Goal: Contribute content: Add original content to the website for others to see

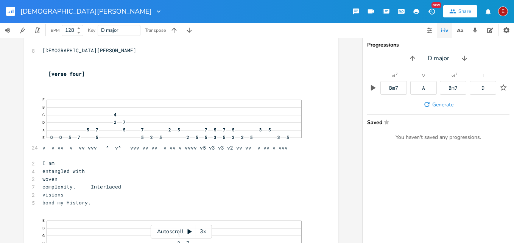
scroll to position [4849, 0]
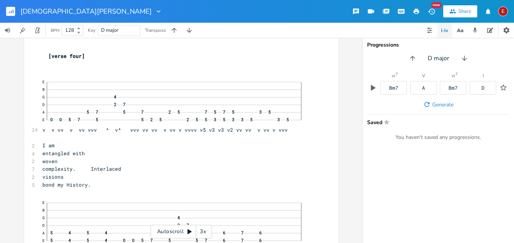
click at [201, 229] on div "3x" at bounding box center [203, 232] width 14 height 14
click at [201, 229] on div "4x" at bounding box center [203, 232] width 14 height 14
click at [201, 229] on div "5x" at bounding box center [203, 232] width 14 height 14
click at [201, 230] on div "1x" at bounding box center [203, 232] width 14 height 14
click at [201, 230] on div "2x" at bounding box center [203, 232] width 14 height 14
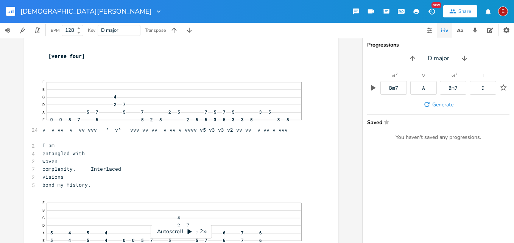
click at [201, 230] on div "2x" at bounding box center [203, 232] width 14 height 14
click at [201, 230] on div "4x" at bounding box center [203, 232] width 14 height 14
click at [201, 230] on div "5x" at bounding box center [203, 232] width 14 height 14
click at [201, 230] on div "1x" at bounding box center [203, 232] width 14 height 14
click at [201, 230] on div "2x" at bounding box center [203, 232] width 14 height 14
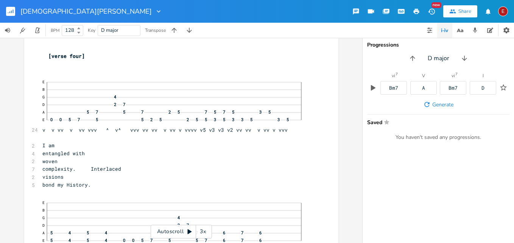
click at [201, 230] on div "3x" at bounding box center [203, 232] width 14 height 14
click at [201, 230] on div "4x" at bounding box center [203, 232] width 14 height 14
click at [201, 230] on div "5x" at bounding box center [203, 232] width 14 height 14
click at [202, 232] on div "1x" at bounding box center [203, 232] width 14 height 14
click at [202, 232] on div "2x" at bounding box center [203, 232] width 14 height 14
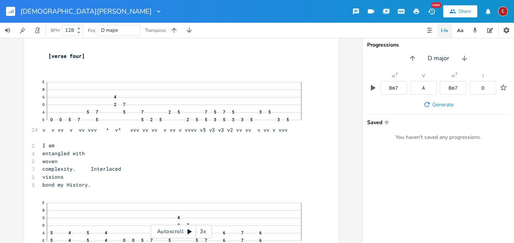
click at [202, 232] on div "3x" at bounding box center [203, 232] width 14 height 14
click at [202, 232] on div "4x" at bounding box center [203, 232] width 14 height 14
click at [189, 232] on icon at bounding box center [190, 232] width 4 height 5
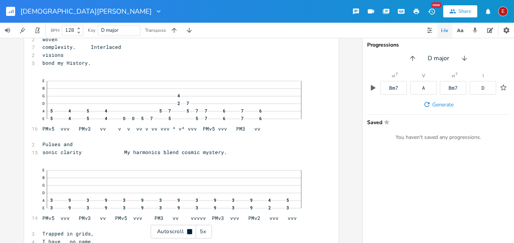
click at [192, 230] on icon at bounding box center [189, 231] width 5 height 5
click at [137, 155] on span "sonic clarity My harmonics blend cosmic mystery." at bounding box center [134, 151] width 185 height 7
type textarea "H"
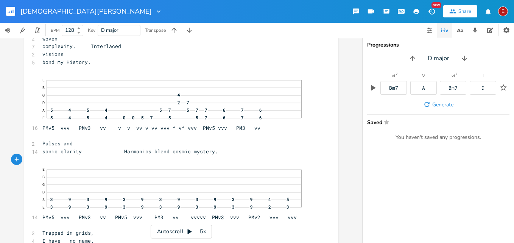
click at [190, 231] on icon at bounding box center [190, 232] width 4 height 5
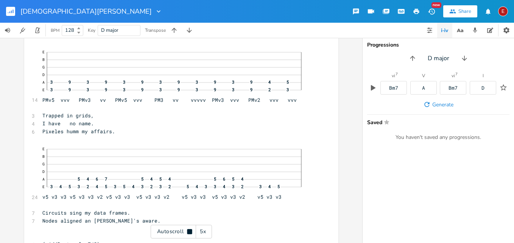
scroll to position [5090, 0]
click at [190, 231] on icon at bounding box center [189, 231] width 5 height 5
click at [115, 134] on span "Pixeles humm my affairs." at bounding box center [78, 130] width 73 height 7
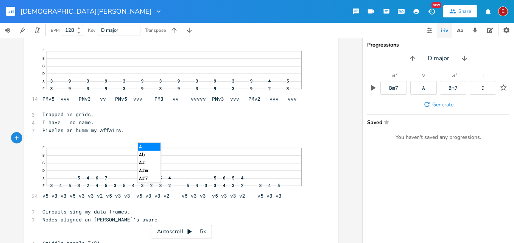
type textarea "are"
click at [127, 134] on span "Pixeles are humm my affairs." at bounding box center [84, 130] width 85 height 7
type textarea "ing"
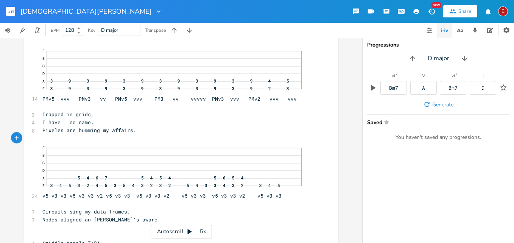
click at [189, 232] on icon at bounding box center [190, 232] width 4 height 5
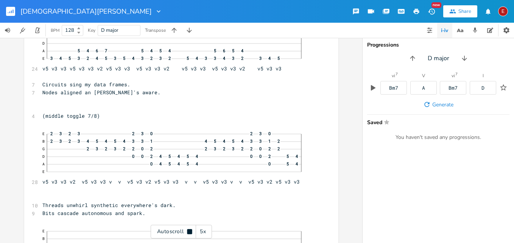
click at [189, 232] on icon at bounding box center [189, 231] width 5 height 5
click at [98, 87] on span "Circuits sing my data frames." at bounding box center [86, 83] width 88 height 7
click at [96, 87] on span "Circuits sing my data frames." at bounding box center [86, 83] width 88 height 7
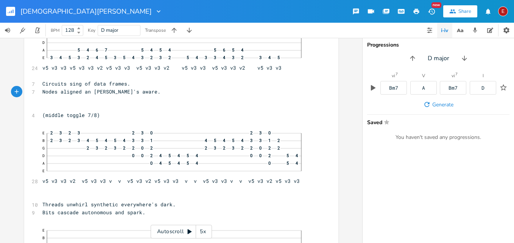
type textarea "of"
click at [187, 231] on icon at bounding box center [190, 232] width 6 height 6
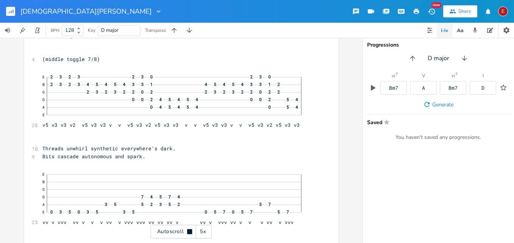
click at [187, 231] on icon at bounding box center [190, 232] width 6 height 6
click at [191, 231] on icon at bounding box center [190, 232] width 4 height 5
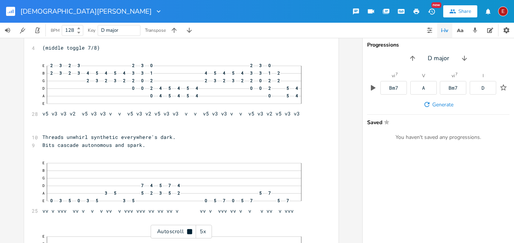
scroll to position [5287, 0]
click at [191, 231] on icon at bounding box center [189, 231] width 5 height 5
click at [191, 231] on icon at bounding box center [190, 232] width 4 height 5
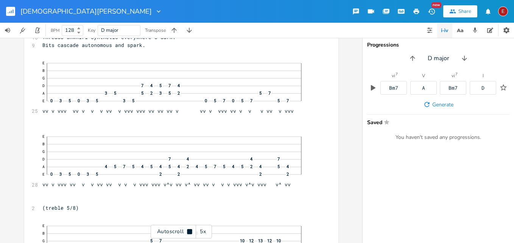
click at [191, 231] on icon at bounding box center [189, 231] width 5 height 5
click at [191, 231] on icon at bounding box center [190, 232] width 4 height 5
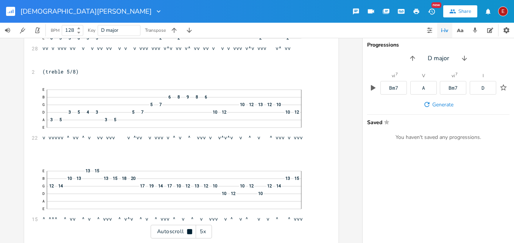
click at [191, 231] on icon at bounding box center [189, 231] width 5 height 5
click at [189, 229] on icon at bounding box center [190, 232] width 6 height 6
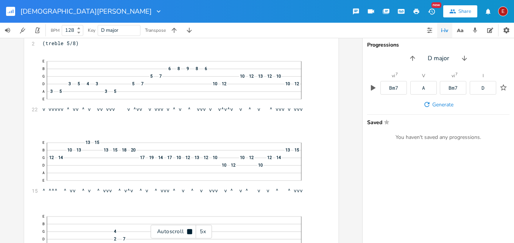
scroll to position [5552, 0]
click at [189, 229] on icon at bounding box center [190, 232] width 6 height 6
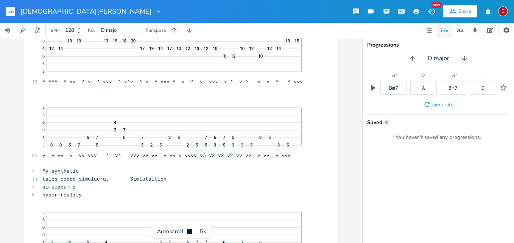
click at [189, 229] on icon at bounding box center [190, 232] width 6 height 6
click at [61, 173] on span "My synthetic" at bounding box center [60, 169] width 36 height 7
type textarea "S"
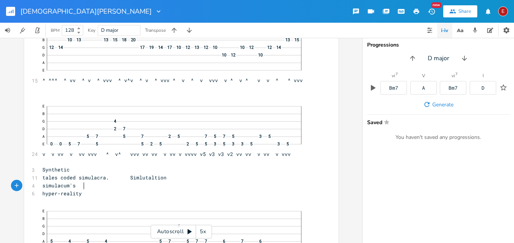
click at [81, 181] on span "tales coded simulacra. Simlutaltion" at bounding box center [104, 177] width 124 height 7
click at [79, 181] on span "tales coded simulacra. Simlutaltion" at bounding box center [104, 177] width 124 height 7
click at [192, 232] on icon at bounding box center [190, 232] width 4 height 5
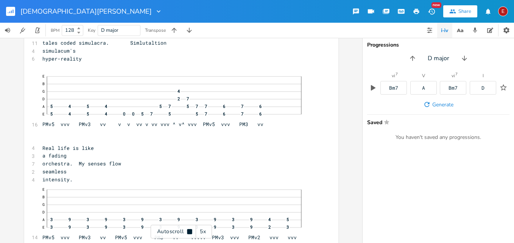
click at [192, 232] on icon at bounding box center [189, 231] width 5 height 5
click at [121, 167] on span "orchestra. My senses flow" at bounding box center [81, 163] width 79 height 7
type textarea "S"
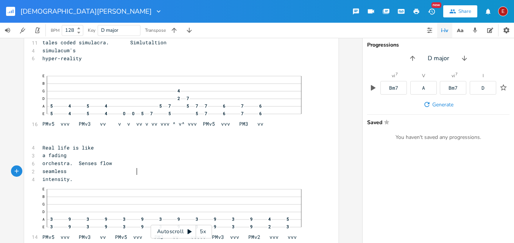
click at [112, 167] on span "orchestra. Senses flow" at bounding box center [77, 163] width 70 height 7
type textarea "less"
click at [159, 167] on pre "orchestra. Senseless flow" at bounding box center [178, 163] width 274 height 8
click at [190, 232] on icon at bounding box center [190, 232] width 4 height 5
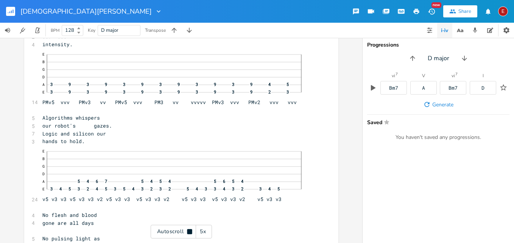
scroll to position [5933, 0]
click at [190, 232] on icon at bounding box center [189, 231] width 5 height 5
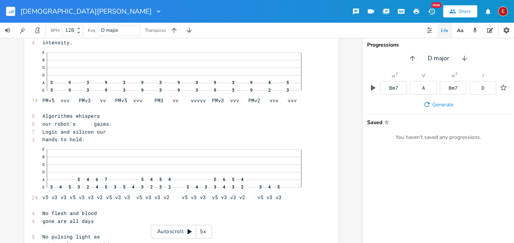
click at [190, 232] on icon at bounding box center [190, 232] width 4 height 5
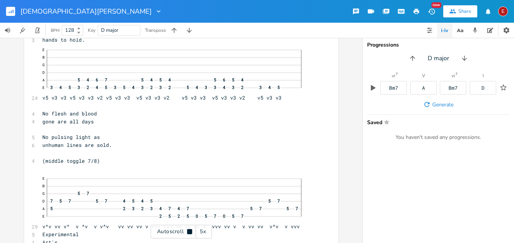
click at [190, 232] on icon at bounding box center [189, 231] width 5 height 5
click at [190, 232] on icon at bounding box center [190, 232] width 4 height 5
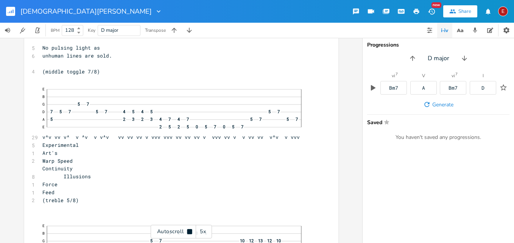
click at [190, 232] on icon at bounding box center [189, 231] width 5 height 5
click at [189, 231] on icon at bounding box center [190, 232] width 4 height 5
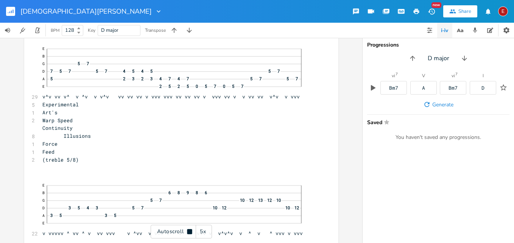
click at [189, 231] on icon at bounding box center [189, 231] width 5 height 5
click at [189, 231] on icon at bounding box center [190, 232] width 4 height 5
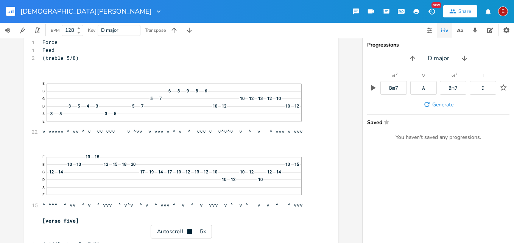
click at [189, 231] on icon at bounding box center [189, 231] width 5 height 5
click at [188, 230] on icon at bounding box center [190, 232] width 6 height 6
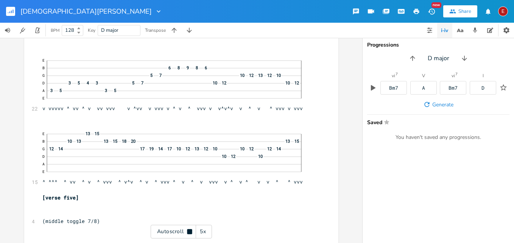
click at [188, 230] on icon at bounding box center [189, 231] width 5 height 5
click at [188, 230] on icon at bounding box center [190, 232] width 6 height 6
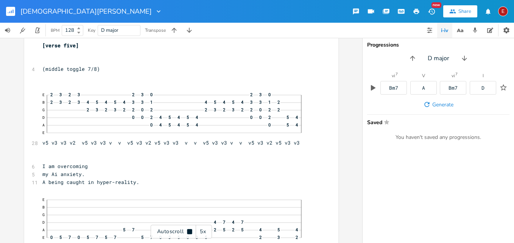
click at [188, 230] on icon at bounding box center [189, 231] width 5 height 5
click at [191, 233] on icon at bounding box center [190, 232] width 6 height 6
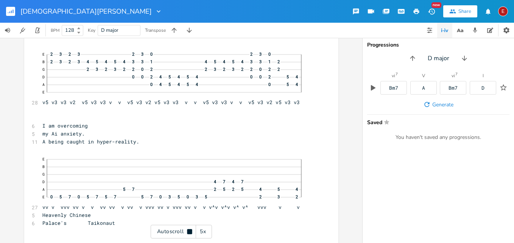
scroll to position [6482, 0]
click at [191, 233] on icon at bounding box center [189, 231] width 5 height 5
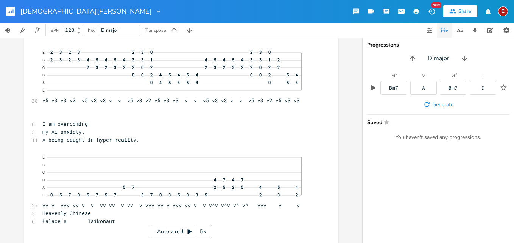
click at [191, 233] on icon at bounding box center [190, 232] width 6 height 6
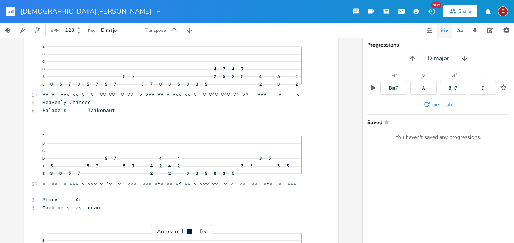
click at [191, 233] on icon at bounding box center [189, 231] width 5 height 5
click at [191, 233] on icon at bounding box center [190, 232] width 6 height 6
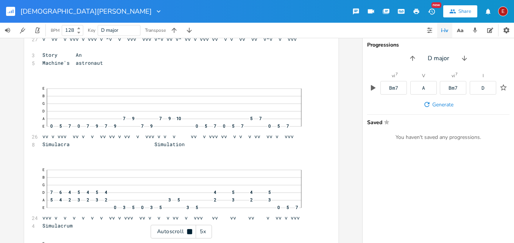
click at [191, 233] on icon at bounding box center [189, 231] width 5 height 5
click at [191, 233] on icon at bounding box center [190, 232] width 6 height 6
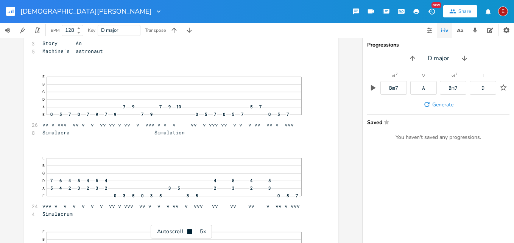
click at [191, 233] on icon at bounding box center [189, 231] width 5 height 5
click at [191, 233] on icon at bounding box center [190, 232] width 6 height 6
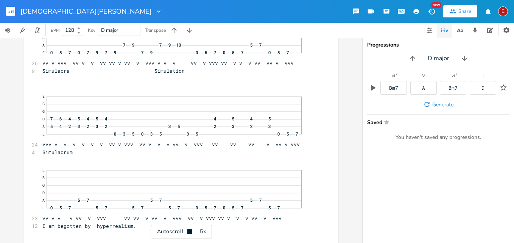
scroll to position [6814, 0]
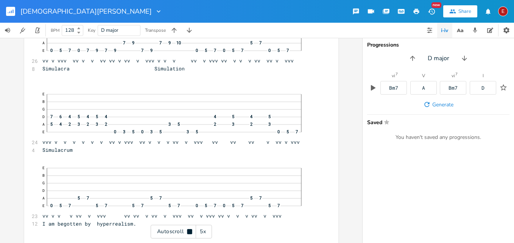
click at [191, 233] on icon at bounding box center [189, 231] width 5 height 5
click at [186, 230] on div "Autoscroll 5x" at bounding box center [181, 232] width 61 height 14
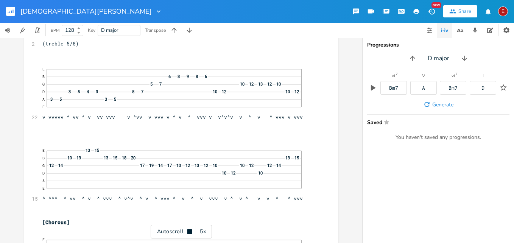
click at [186, 230] on div "Autoscroll 5x" at bounding box center [181, 232] width 61 height 14
click at [189, 231] on icon at bounding box center [190, 232] width 4 height 5
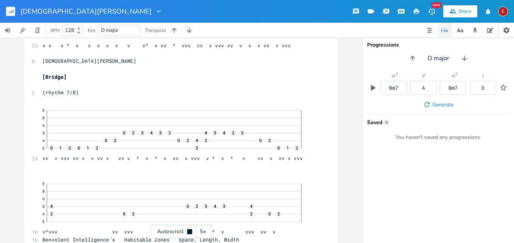
click at [189, 231] on icon at bounding box center [189, 231] width 5 height 5
click at [190, 229] on icon at bounding box center [190, 232] width 6 height 6
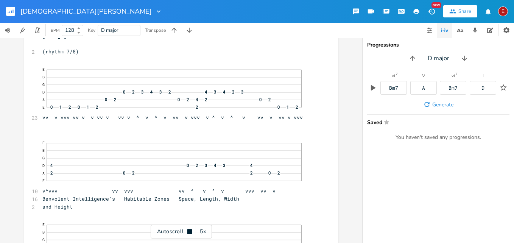
click at [190, 229] on icon at bounding box center [190, 232] width 6 height 6
click at [472, 220] on div "Progressions D major vi 7 Bm7 V A vi 7 Bm7 I D Generate Saved Star You haven't …" at bounding box center [439, 140] width 152 height 205
click at [191, 231] on icon at bounding box center [190, 232] width 6 height 6
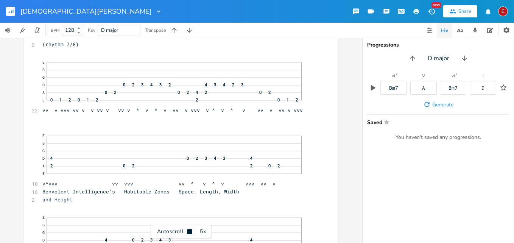
scroll to position [7532, 0]
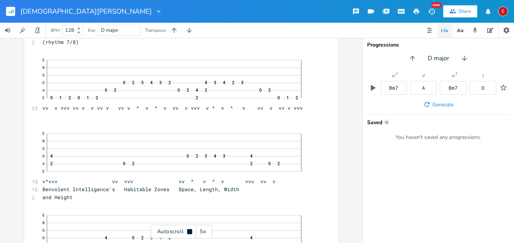
click at [191, 231] on icon at bounding box center [189, 231] width 5 height 5
click at [189, 232] on icon at bounding box center [190, 232] width 4 height 5
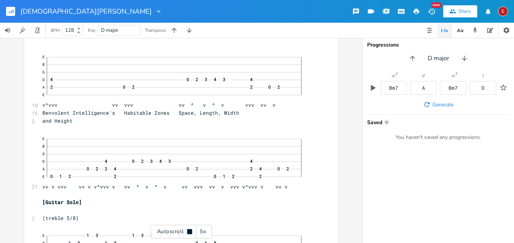
click at [189, 232] on icon at bounding box center [189, 231] width 5 height 5
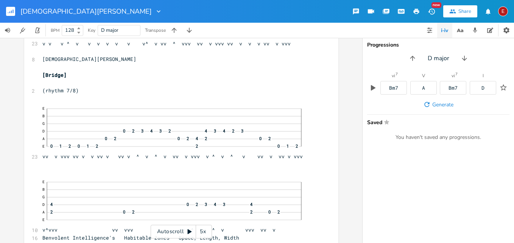
scroll to position [7501, 0]
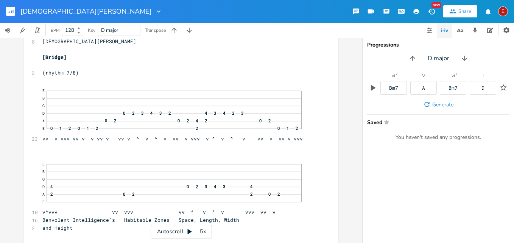
click at [189, 230] on icon at bounding box center [190, 232] width 4 height 5
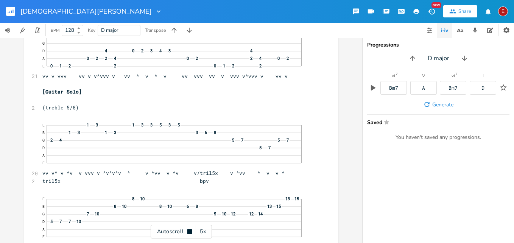
scroll to position [7720, 0]
click at [189, 230] on icon at bounding box center [189, 231] width 5 height 5
click at [189, 232] on icon at bounding box center [190, 232] width 4 height 5
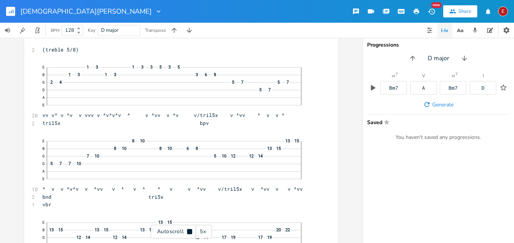
scroll to position [7778, 0]
click at [189, 232] on icon at bounding box center [189, 231] width 5 height 5
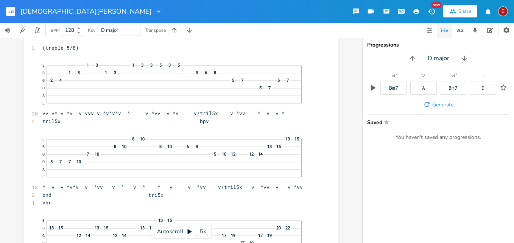
click at [189, 232] on icon at bounding box center [190, 232] width 4 height 5
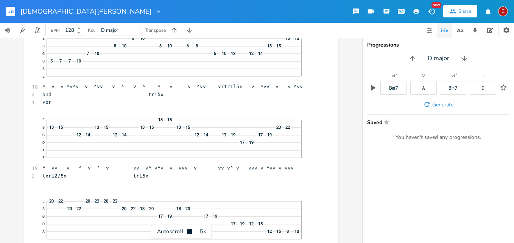
scroll to position [7881, 0]
click at [189, 232] on icon at bounding box center [189, 231] width 5 height 5
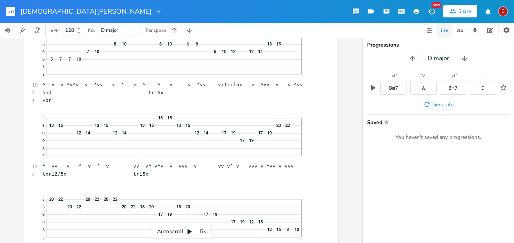
click at [189, 232] on icon at bounding box center [190, 232] width 4 height 5
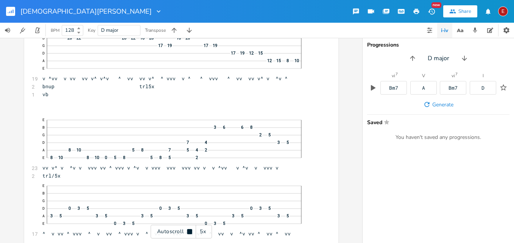
click at [189, 232] on icon at bounding box center [189, 231] width 5 height 5
click at [189, 232] on icon at bounding box center [190, 232] width 4 height 5
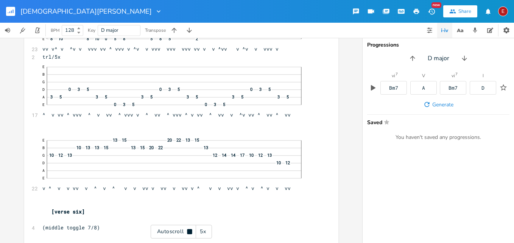
click at [189, 232] on icon at bounding box center [189, 231] width 5 height 5
click at [189, 232] on icon at bounding box center [190, 232] width 4 height 5
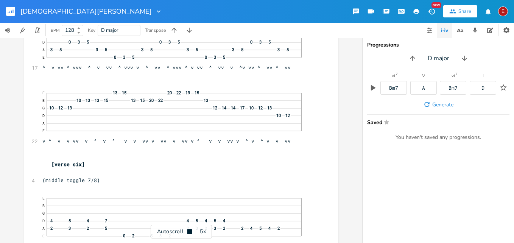
click at [189, 232] on icon at bounding box center [189, 231] width 5 height 5
click at [189, 232] on icon at bounding box center [190, 232] width 4 height 5
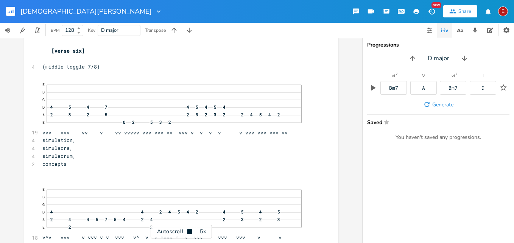
scroll to position [8332, 0]
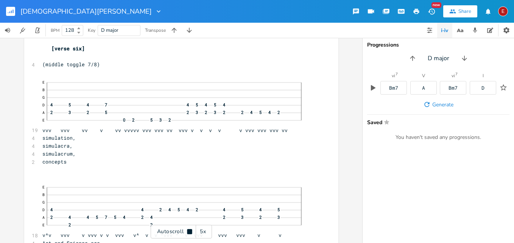
click at [189, 232] on icon at bounding box center [189, 231] width 5 height 5
click at [189, 229] on icon at bounding box center [190, 232] width 6 height 6
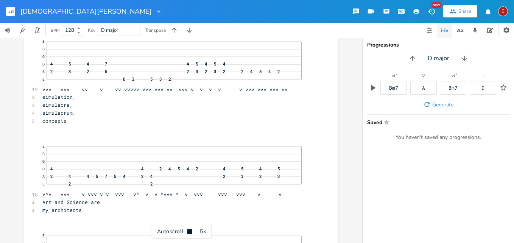
scroll to position [8374, 0]
click at [189, 229] on icon at bounding box center [190, 232] width 6 height 6
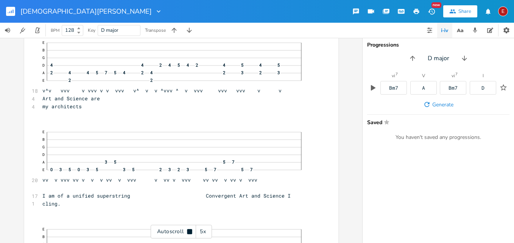
click at [189, 229] on icon at bounding box center [190, 232] width 6 height 6
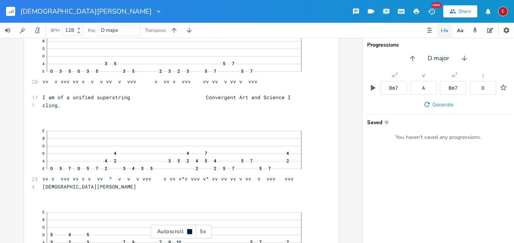
scroll to position [8577, 0]
click at [189, 229] on icon at bounding box center [190, 232] width 6 height 6
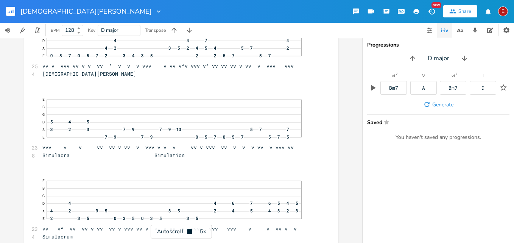
click at [189, 229] on icon at bounding box center [190, 232] width 6 height 6
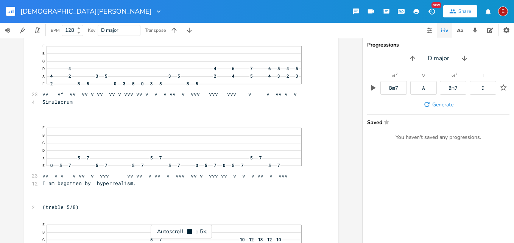
click at [189, 229] on icon at bounding box center [190, 232] width 6 height 6
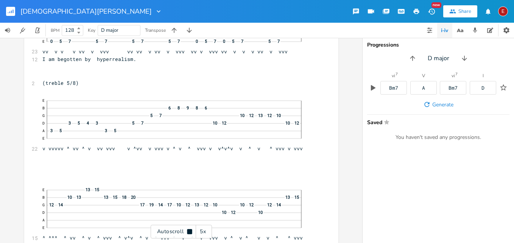
click at [189, 229] on icon at bounding box center [190, 232] width 6 height 6
click at [188, 231] on icon at bounding box center [190, 232] width 4 height 5
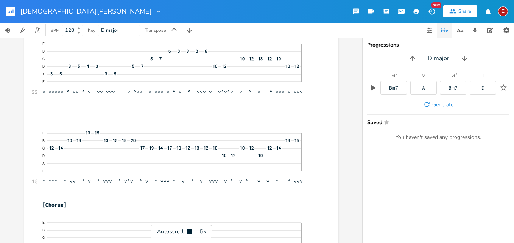
scroll to position [9005, 0]
click at [188, 231] on icon at bounding box center [189, 231] width 5 height 5
click at [188, 231] on icon at bounding box center [190, 232] width 4 height 5
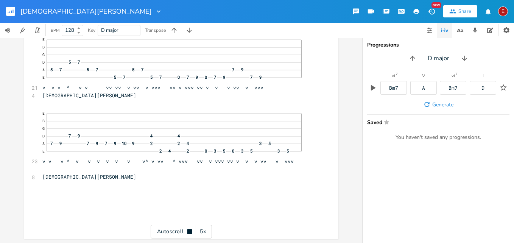
scroll to position [9335, 0]
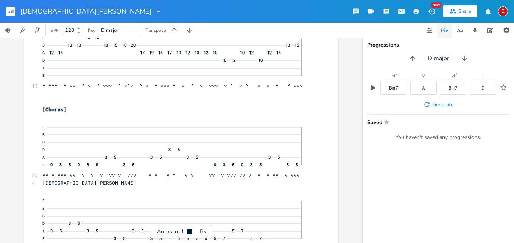
click at [191, 232] on icon at bounding box center [189, 231] width 5 height 5
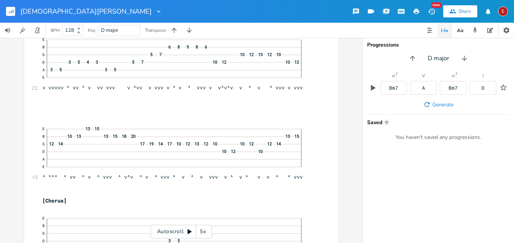
scroll to position [8990, 0]
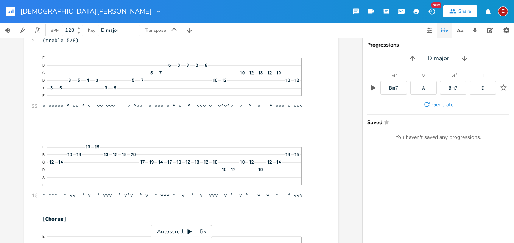
click at [190, 231] on icon at bounding box center [190, 232] width 4 height 5
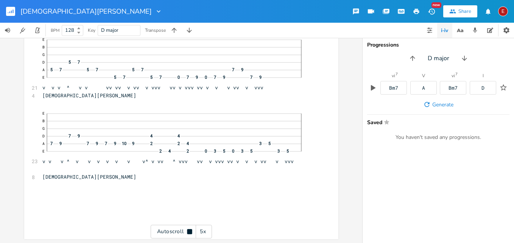
scroll to position [9335, 0]
click at [190, 231] on icon at bounding box center [189, 231] width 5 height 5
click at [499, 15] on button "E Menu" at bounding box center [504, 11] width 10 height 17
click at [472, 64] on span "Sign Out" at bounding box center [464, 65] width 18 height 5
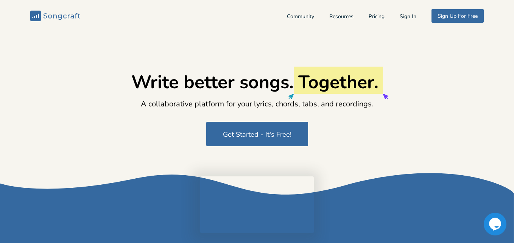
type input "[EMAIL_ADDRESS][DOMAIN_NAME]"
